Goal: Find specific page/section: Find specific page/section

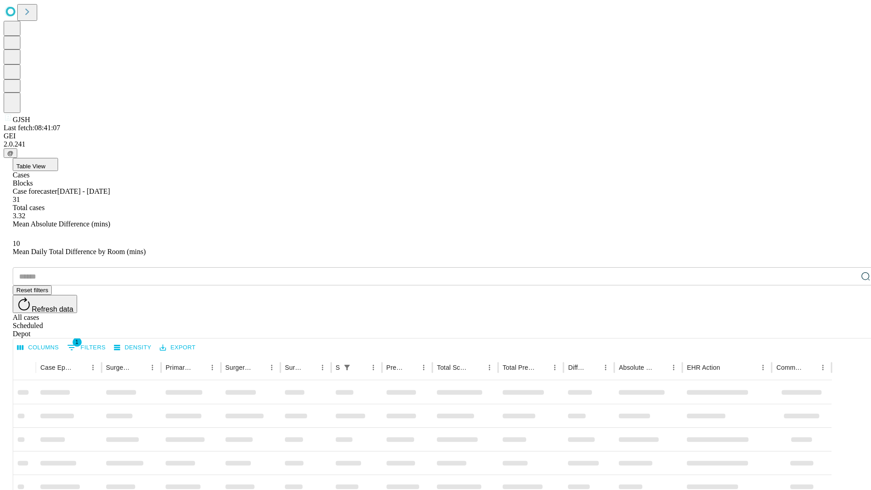
click at [848, 330] on div "Depot" at bounding box center [445, 334] width 864 height 8
